Goal: Information Seeking & Learning: Learn about a topic

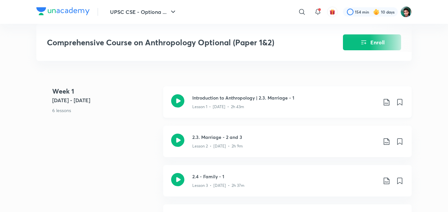
scroll to position [270, 0]
click at [182, 107] on icon at bounding box center [177, 100] width 13 height 13
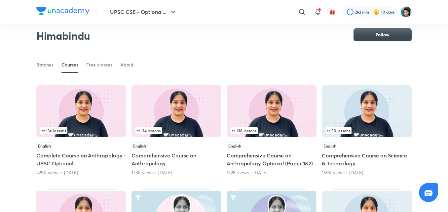
scroll to position [147, 0]
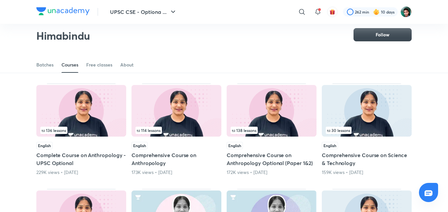
click at [277, 120] on img at bounding box center [272, 111] width 90 height 52
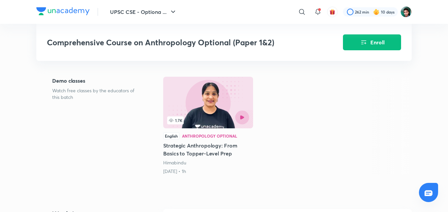
scroll to position [207, 0]
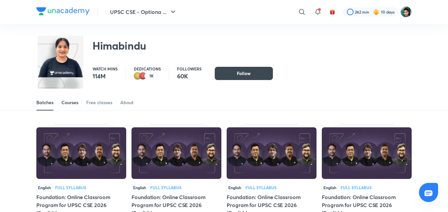
click at [66, 100] on div "Courses" at bounding box center [69, 102] width 17 height 7
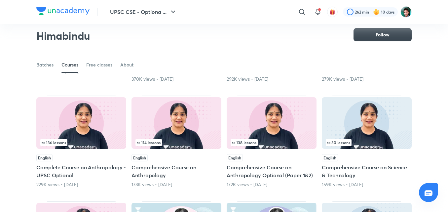
scroll to position [136, 0]
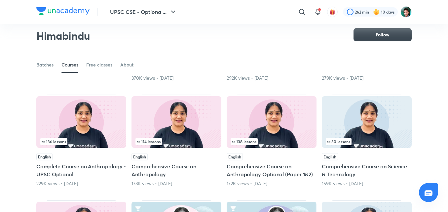
click at [250, 126] on img at bounding box center [272, 122] width 90 height 52
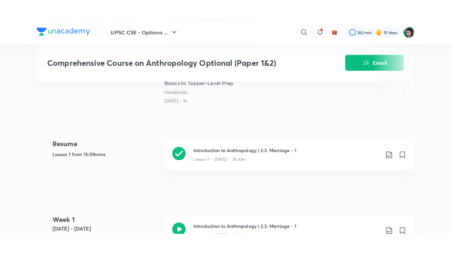
scroll to position [247, 0]
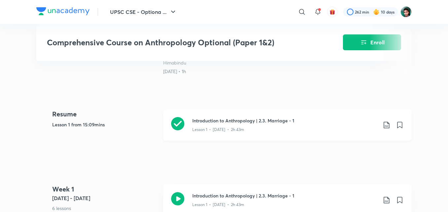
click at [175, 129] on icon at bounding box center [177, 123] width 13 height 13
